Goal: Check status: Check status

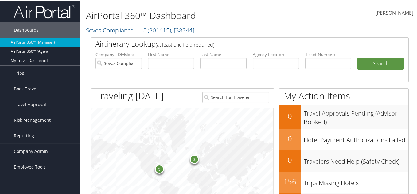
click at [28, 138] on span "Reporting" at bounding box center [24, 135] width 20 height 15
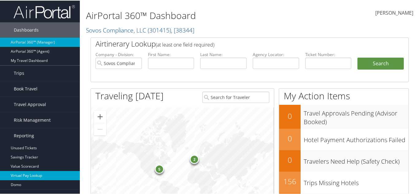
click at [26, 176] on link "Virtual Pay Lookup" at bounding box center [40, 175] width 80 height 9
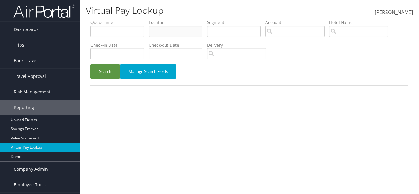
click at [172, 34] on input "text" at bounding box center [176, 31] width 54 height 11
paste input "NMQWFE"
type input "NMQWFE"
click at [107, 70] on button "Search" at bounding box center [105, 71] width 29 height 14
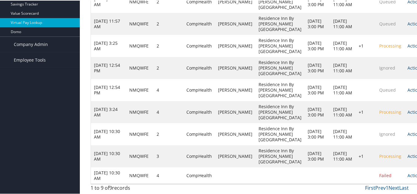
scroll to position [169, 0]
click at [407, 153] on link "Actions" at bounding box center [414, 156] width 15 height 6
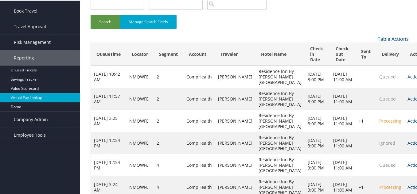
scroll to position [0, 0]
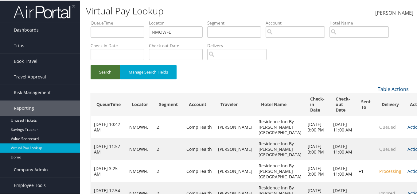
click at [105, 69] on button "Search" at bounding box center [105, 71] width 29 height 14
click at [95, 67] on button "Search" at bounding box center [105, 71] width 29 height 14
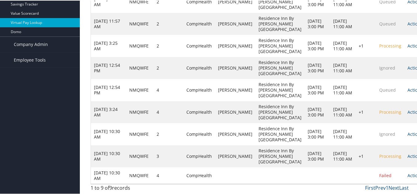
scroll to position [169, 0]
click at [407, 153] on link "Actions" at bounding box center [414, 156] width 15 height 6
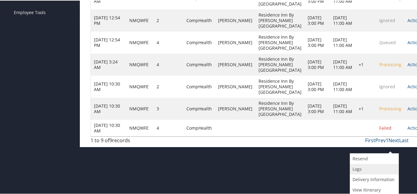
click at [360, 171] on link "Logs" at bounding box center [373, 169] width 47 height 10
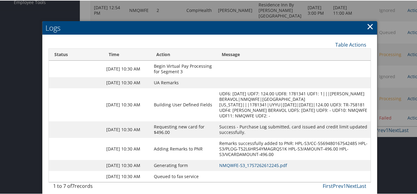
scroll to position [204, 0]
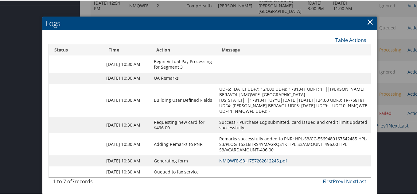
click at [256, 158] on link "NMQWFE-S3_1757262612245.pdf" at bounding box center [253, 161] width 68 height 6
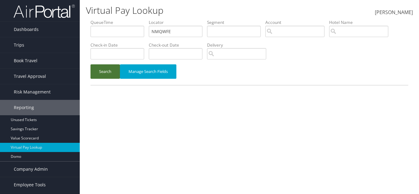
click at [106, 71] on button "Search" at bounding box center [105, 71] width 29 height 14
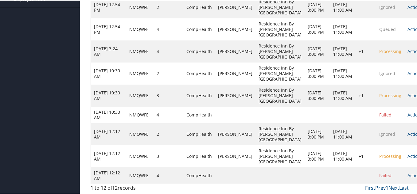
scroll to position [241, 0]
click at [379, 155] on span "Processing" at bounding box center [390, 156] width 22 height 6
click at [407, 153] on link "Actions" at bounding box center [414, 156] width 15 height 6
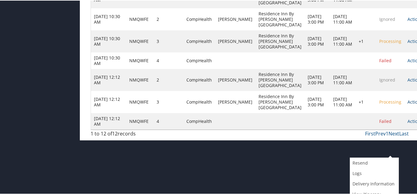
scroll to position [245, 0]
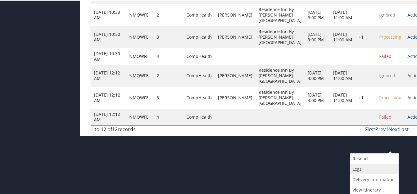
click at [375, 169] on link "Logs" at bounding box center [373, 169] width 47 height 10
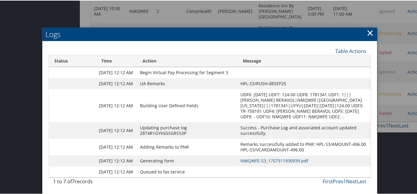
scroll to position [271, 0]
click at [369, 26] on link "×" at bounding box center [370, 32] width 7 height 12
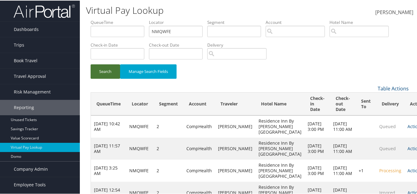
scroll to position [0, 0]
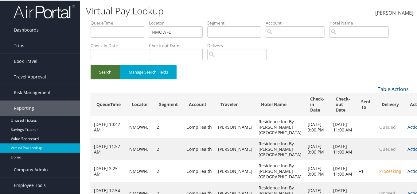
click at [110, 74] on button "Search" at bounding box center [105, 71] width 29 height 14
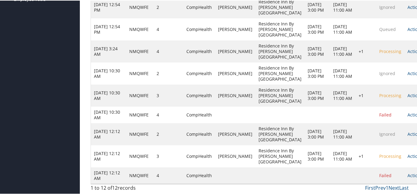
scroll to position [241, 0]
click at [379, 153] on span "Processing" at bounding box center [390, 156] width 22 height 6
click at [407, 153] on link "Actions" at bounding box center [414, 156] width 15 height 6
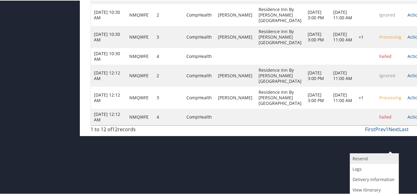
click at [362, 160] on link "Resend" at bounding box center [373, 158] width 47 height 10
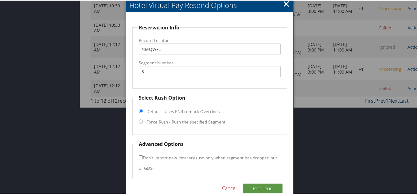
scroll to position [283, 0]
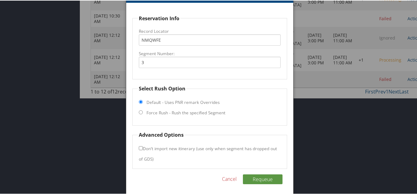
click at [141, 112] on input "Force Rush - Rush the specified Segment" at bounding box center [141, 112] width 4 height 4
radio input "true"
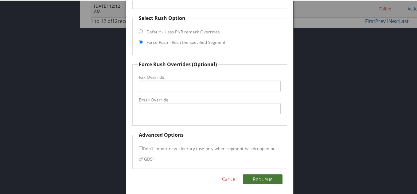
drag, startPoint x: 265, startPoint y: 180, endPoint x: 249, endPoint y: 164, distance: 22.4
click at [265, 180] on button "Requeue" at bounding box center [263, 179] width 40 height 10
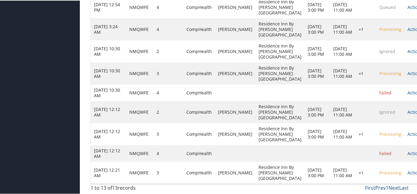
scroll to position [268, 0]
click at [356, 169] on td "+1" at bounding box center [366, 173] width 21 height 22
click at [356, 168] on td "+1" at bounding box center [366, 173] width 21 height 22
click at [407, 170] on link "Actions" at bounding box center [414, 172] width 15 height 6
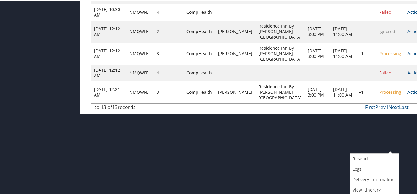
click at [330, 103] on td "Sep 11, 2025 11:00 AM" at bounding box center [342, 92] width 25 height 22
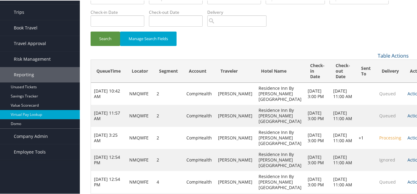
scroll to position [23, 0]
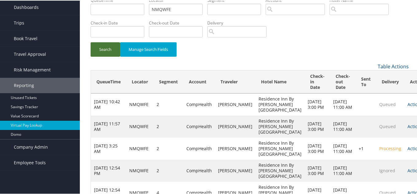
click at [105, 48] on button "Search" at bounding box center [105, 49] width 29 height 14
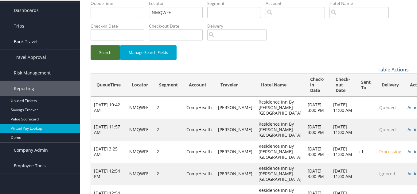
scroll to position [0, 0]
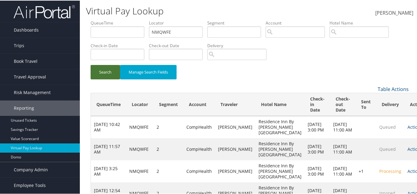
click at [107, 70] on button "Search" at bounding box center [105, 71] width 29 height 14
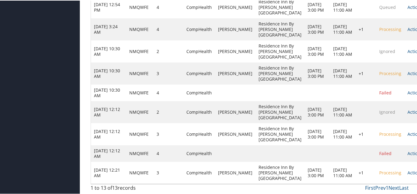
scroll to position [268, 0]
click at [379, 169] on span "Processing" at bounding box center [390, 172] width 22 height 6
click at [407, 169] on link "Actions" at bounding box center [414, 172] width 15 height 6
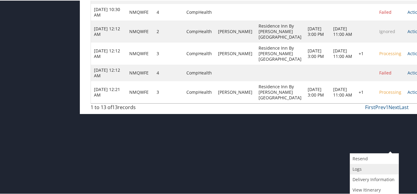
click at [359, 169] on link "Logs" at bounding box center [373, 169] width 47 height 10
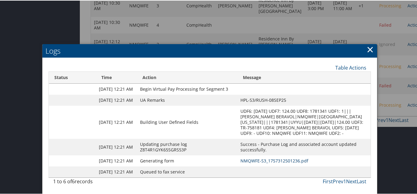
scroll to position [298, 0]
drag, startPoint x: 277, startPoint y: 152, endPoint x: 272, endPoint y: 146, distance: 7.4
click at [277, 158] on link "NMQWFE-S3_1757312501236.pdf" at bounding box center [274, 161] width 68 height 6
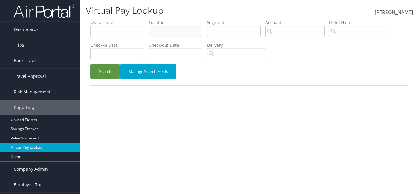
click at [165, 28] on input "text" at bounding box center [176, 31] width 54 height 11
click at [32, 42] on link "Trips" at bounding box center [40, 44] width 80 height 15
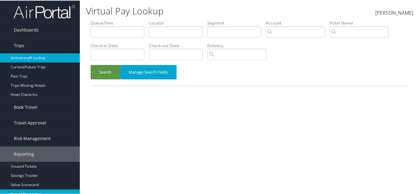
click at [40, 55] on link "Airtinerary® Lookup" at bounding box center [40, 57] width 80 height 9
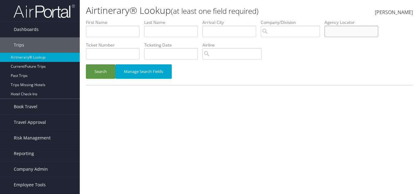
click at [355, 30] on input "text" at bounding box center [352, 31] width 54 height 11
paste input "NMQWFE"
type input "NMQWFE"
drag, startPoint x: 93, startPoint y: 74, endPoint x: 84, endPoint y: 50, distance: 26.2
click at [93, 74] on button "Search" at bounding box center [100, 71] width 29 height 14
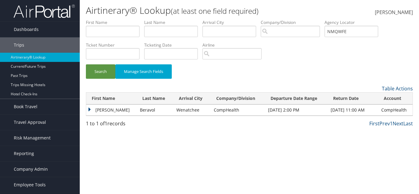
click at [91, 107] on td "Poojitha" at bounding box center [111, 110] width 51 height 11
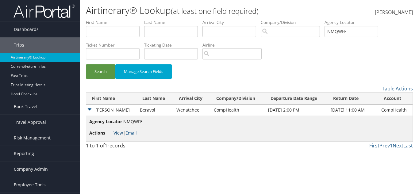
click at [118, 132] on link "View" at bounding box center [119, 133] width 10 height 6
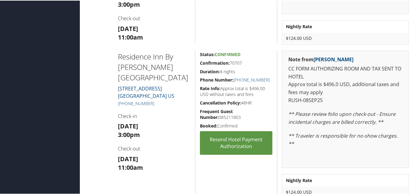
scroll to position [399, 0]
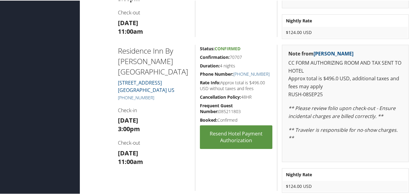
click at [234, 55] on h5 "Confirmation: 70707" at bounding box center [236, 57] width 72 height 6
copy h5 "70707"
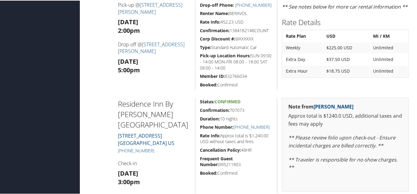
scroll to position [215, 0]
